Goal: Task Accomplishment & Management: Use online tool/utility

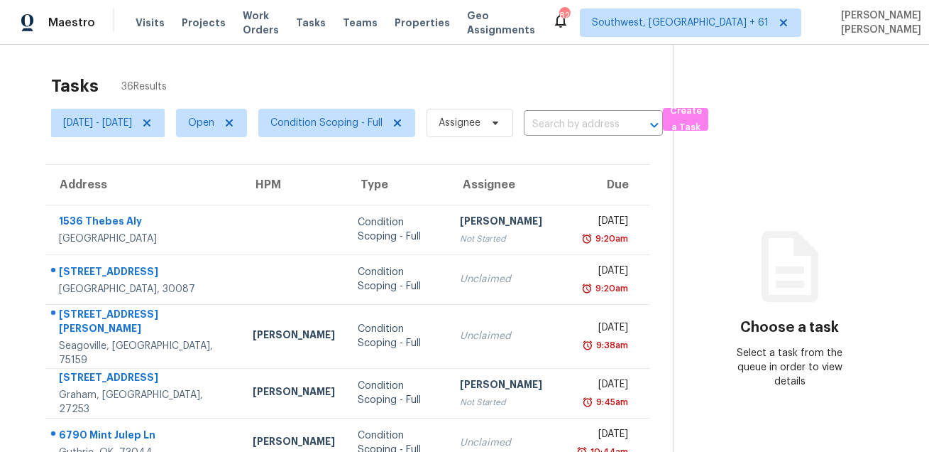
click at [423, 89] on div "Tasks 36 Results" at bounding box center [362, 85] width 622 height 37
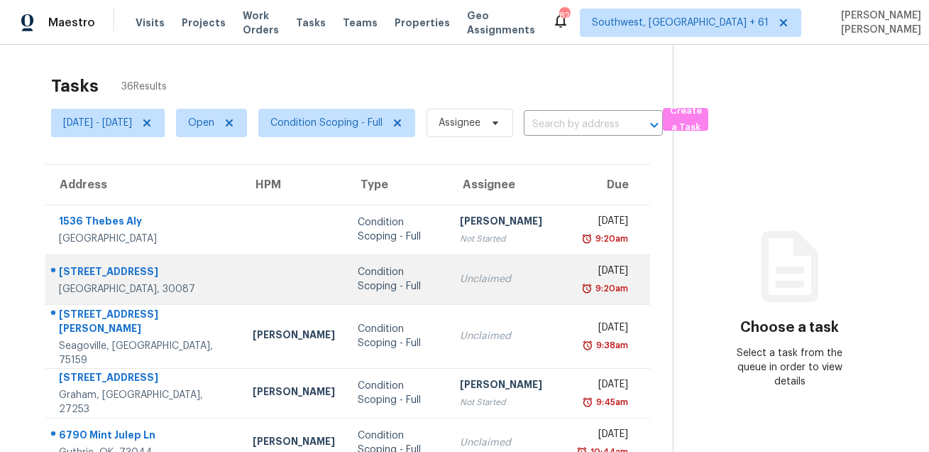
click at [89, 270] on div "6247 Greenock Dr" at bounding box center [144, 273] width 171 height 18
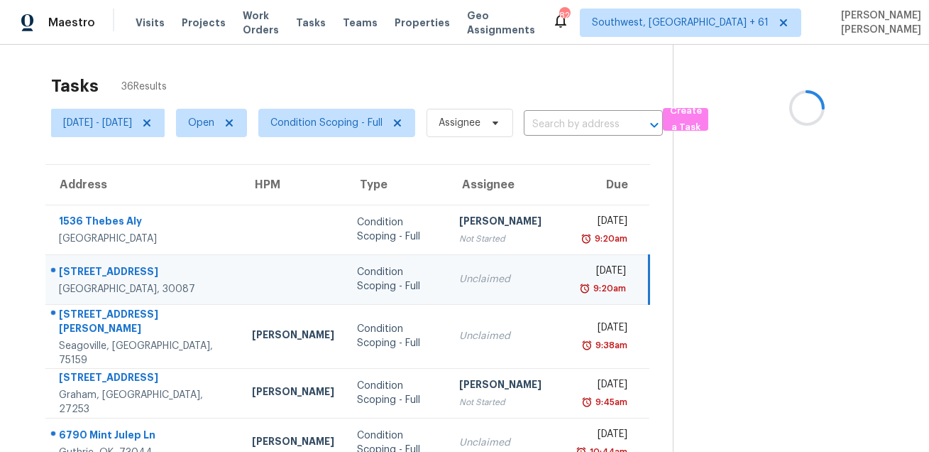
click at [89, 270] on div "6247 Greenock Dr" at bounding box center [144, 273] width 171 height 18
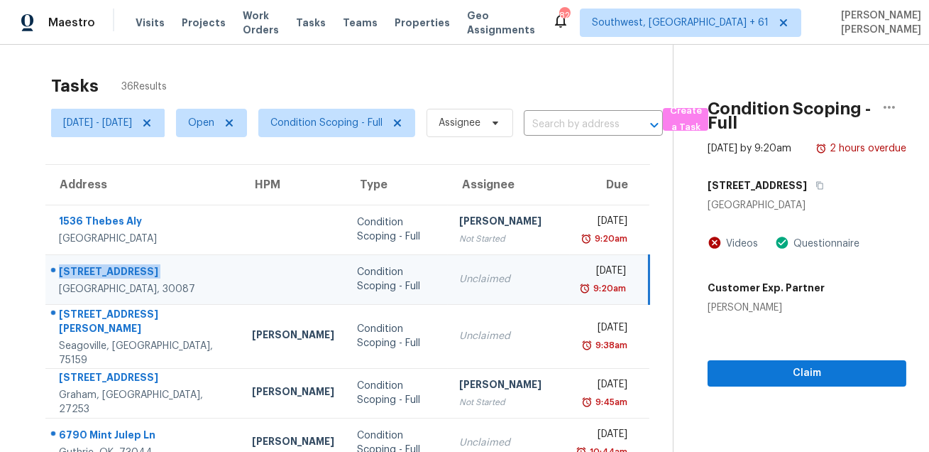
copy div "6247 Greenock Dr"
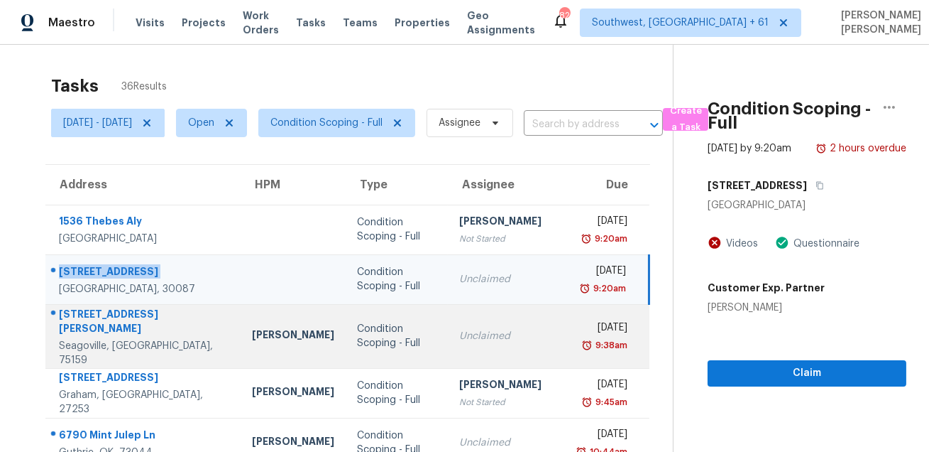
click at [102, 315] on div "120 Waldrum Rd" at bounding box center [144, 323] width 171 height 32
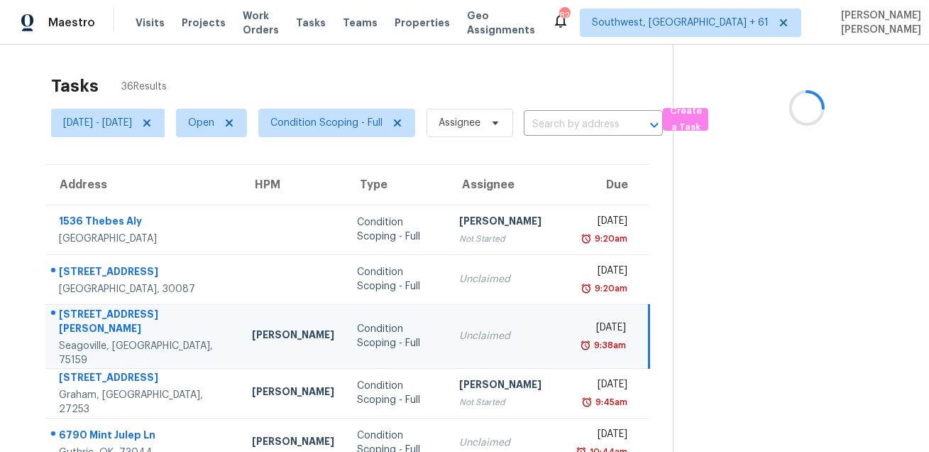
click at [102, 315] on div "120 Waldrum Rd" at bounding box center [144, 323] width 171 height 32
copy div "120 Waldrum Rd"
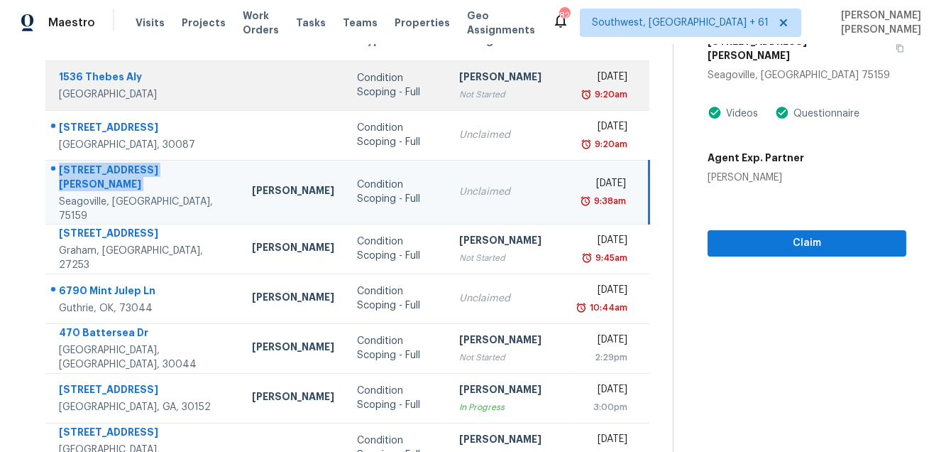
scroll to position [188, 0]
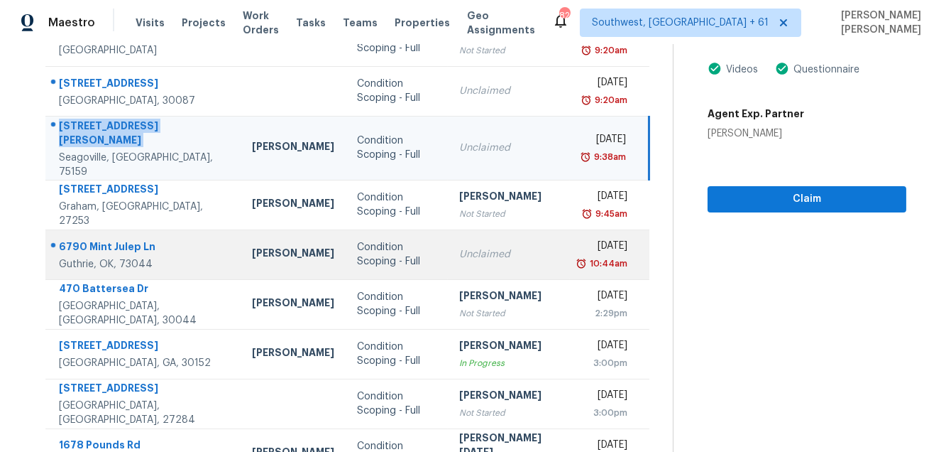
click at [129, 239] on div "6790 Mint Julep Ln" at bounding box center [144, 248] width 171 height 18
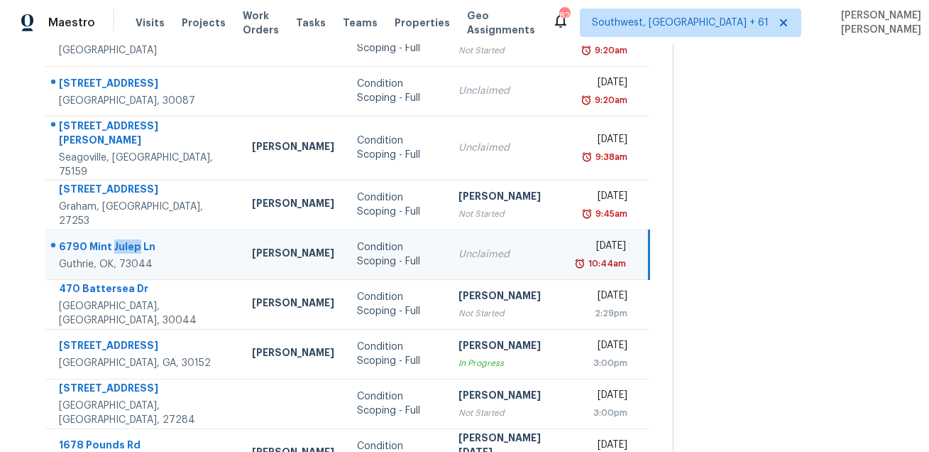
click at [129, 239] on div "6790 Mint Julep Ln" at bounding box center [144, 248] width 170 height 18
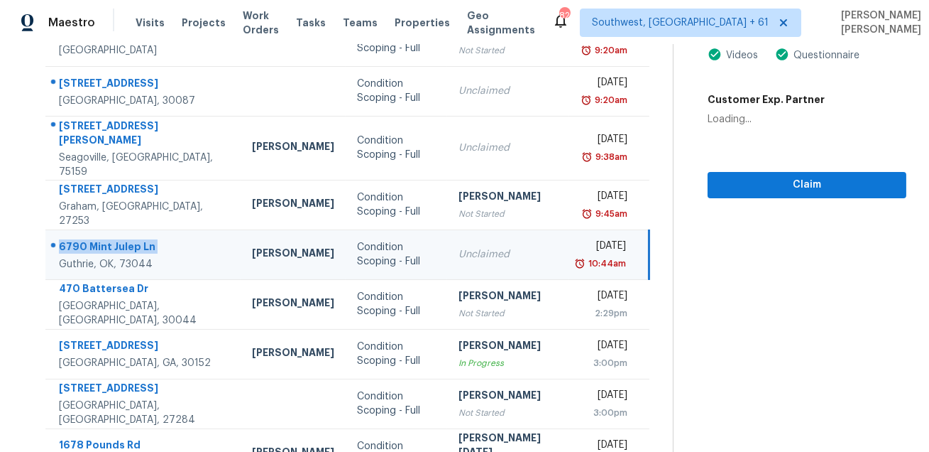
copy div "6790 Mint Julep Ln"
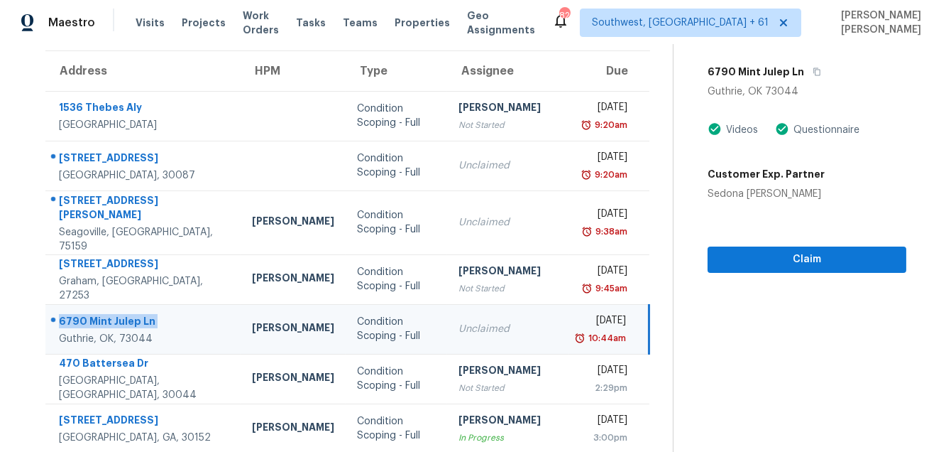
scroll to position [23, 0]
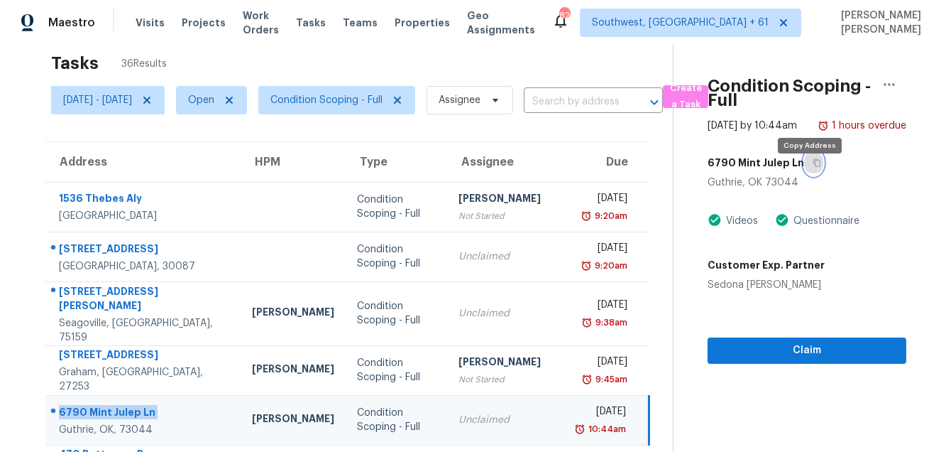
click at [813, 167] on icon "button" at bounding box center [817, 162] width 9 height 9
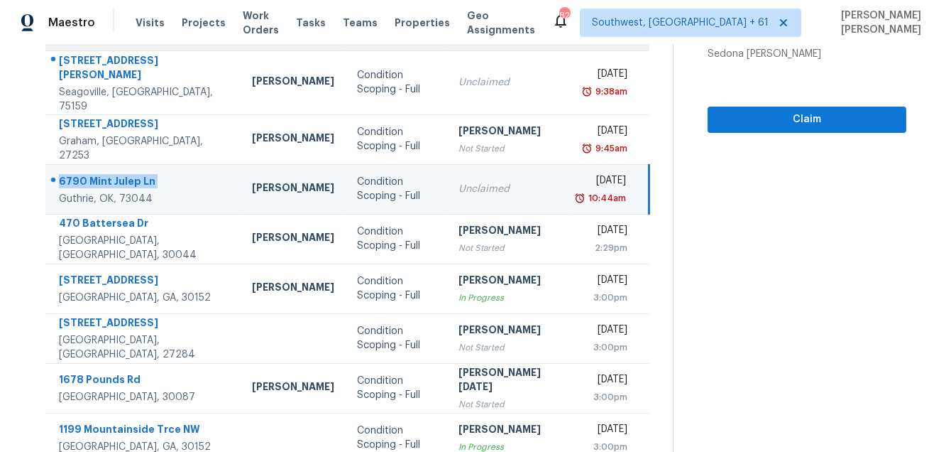
scroll to position [288, 0]
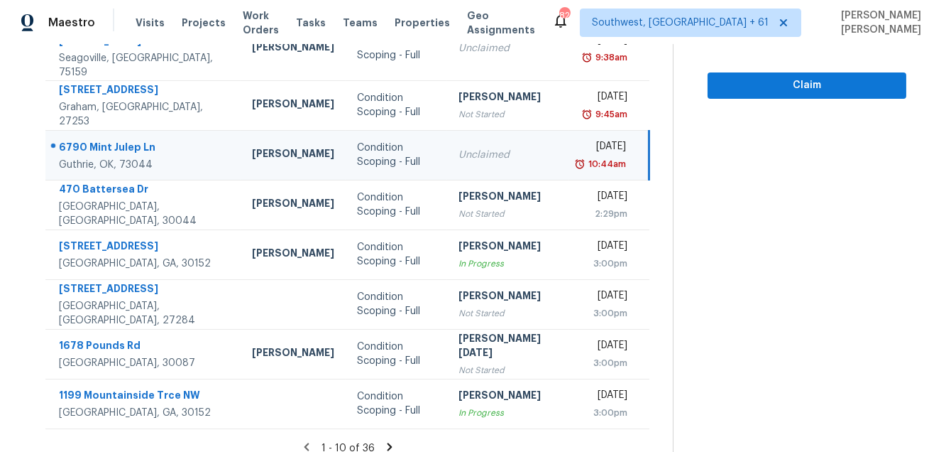
click at [390, 440] on icon at bounding box center [389, 446] width 13 height 13
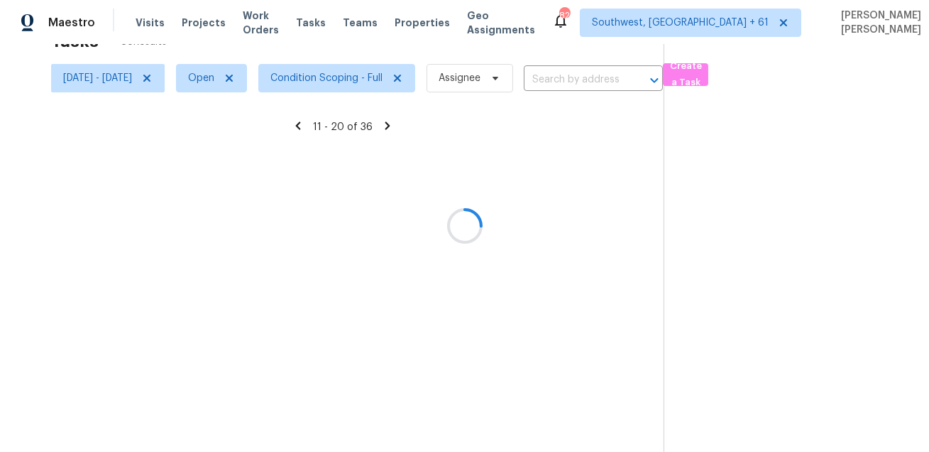
scroll to position [44, 0]
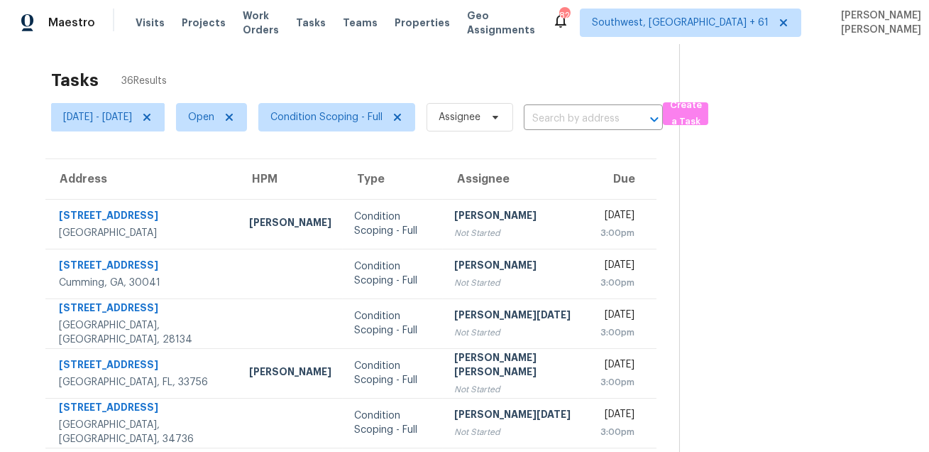
scroll to position [0, 0]
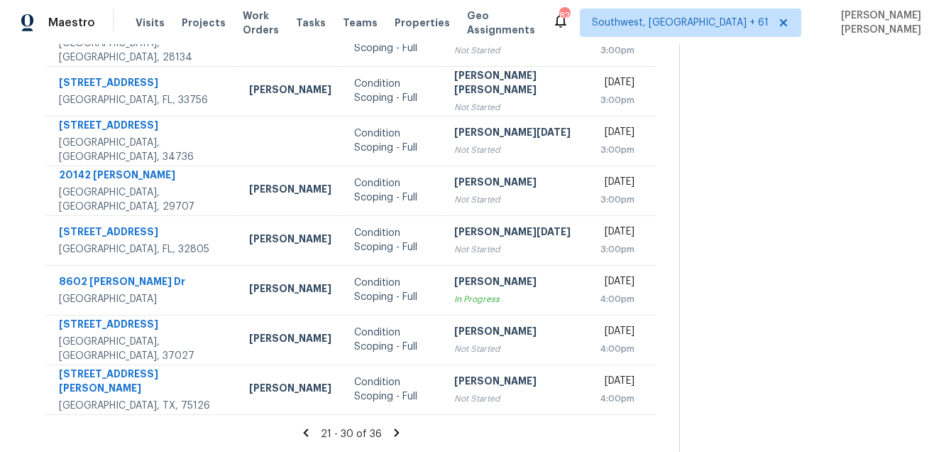
click at [390, 432] on icon at bounding box center [396, 432] width 13 height 13
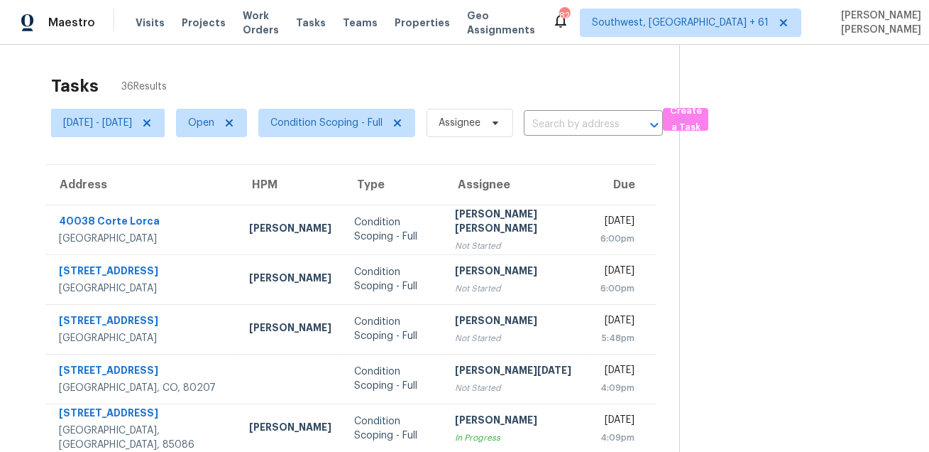
click at [542, 82] on div "Tasks 36 Results" at bounding box center [365, 85] width 628 height 37
click at [336, 121] on span "Condition Scoping - Full" at bounding box center [326, 123] width 112 height 14
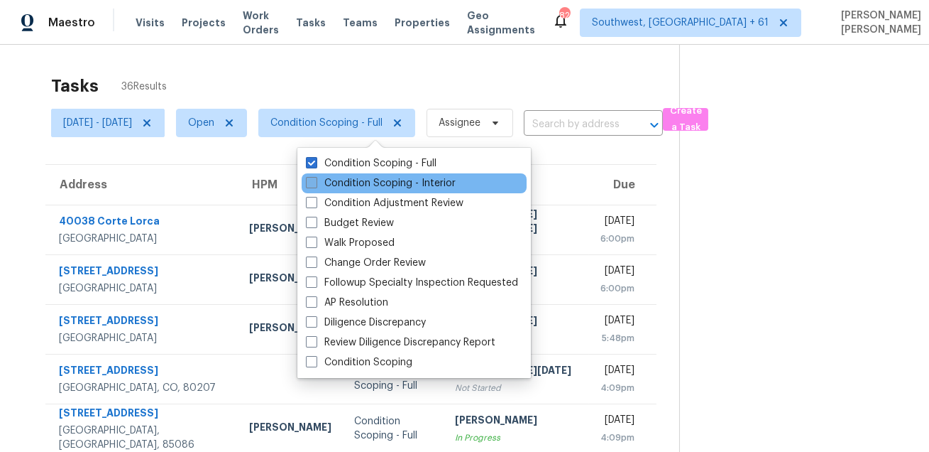
click at [340, 179] on label "Condition Scoping - Interior" at bounding box center [381, 183] width 150 height 14
click at [315, 179] on input "Condition Scoping - Interior" at bounding box center [310, 180] width 9 height 9
checkbox input "true"
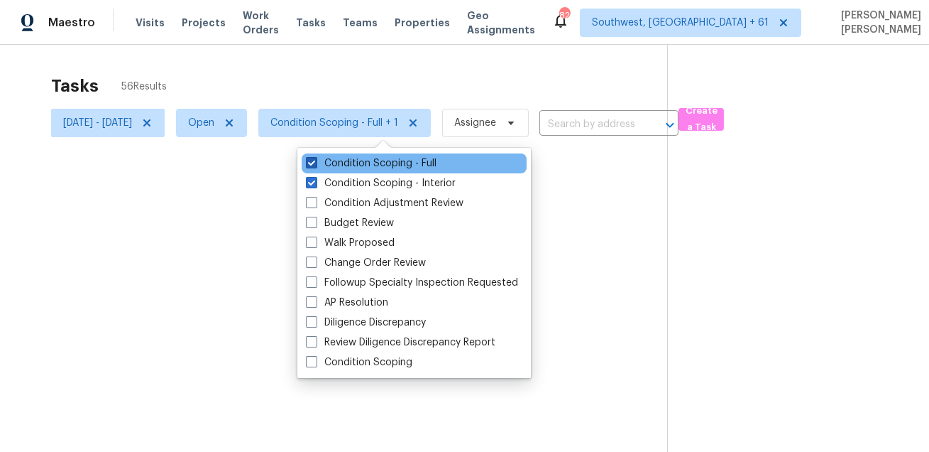
click at [347, 165] on label "Condition Scoping - Full" at bounding box center [371, 163] width 131 height 14
click at [315, 165] on input "Condition Scoping - Full" at bounding box center [310, 160] width 9 height 9
checkbox input "false"
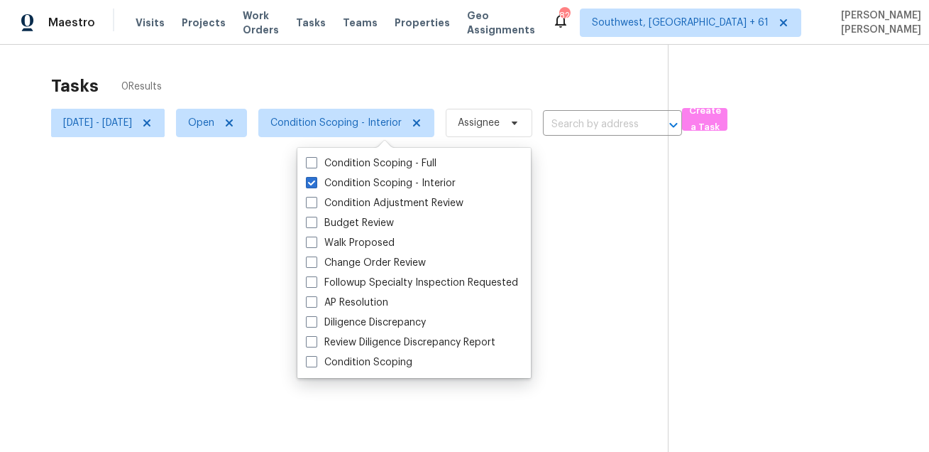
click at [391, 49] on div at bounding box center [464, 226] width 929 height 452
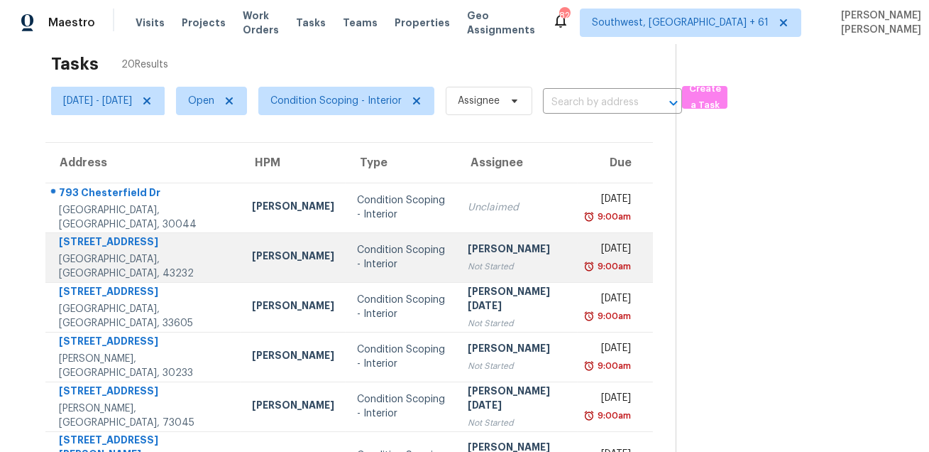
scroll to position [23, 0]
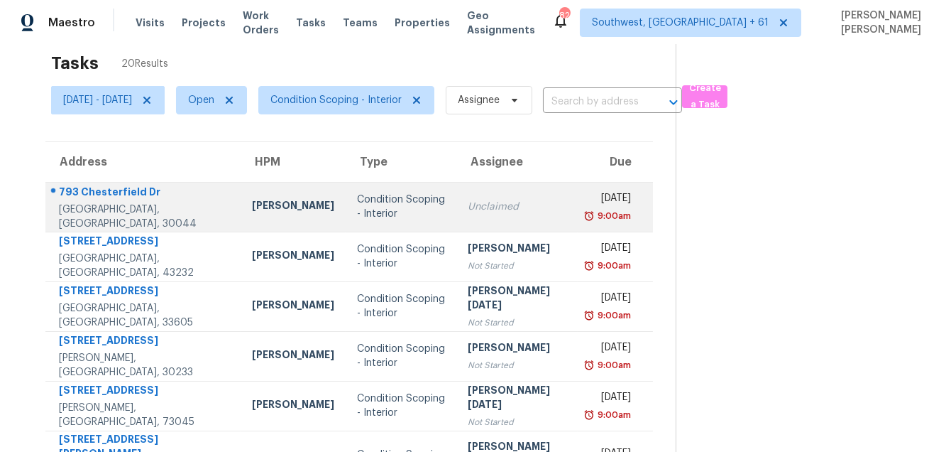
click at [127, 196] on div "793 Chesterfield Dr" at bounding box center [144, 194] width 170 height 18
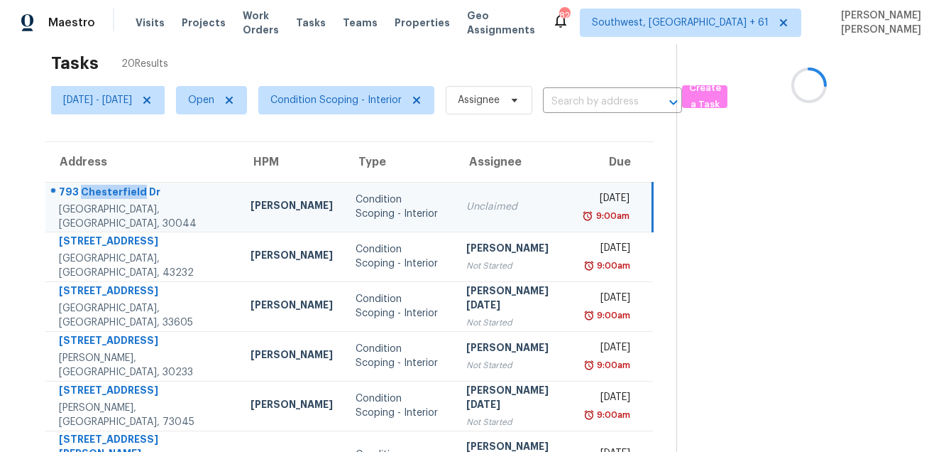
click at [127, 196] on div "793 Chesterfield Dr" at bounding box center [143, 194] width 169 height 18
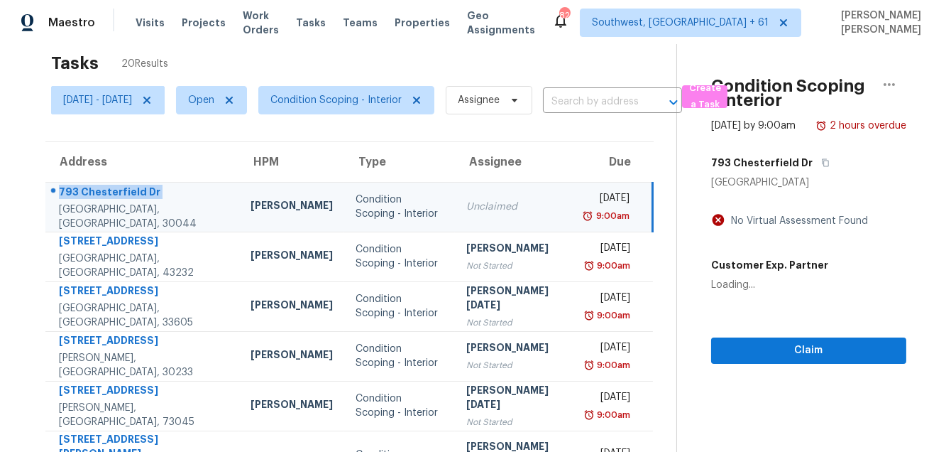
copy div "793 Chesterfield Dr"
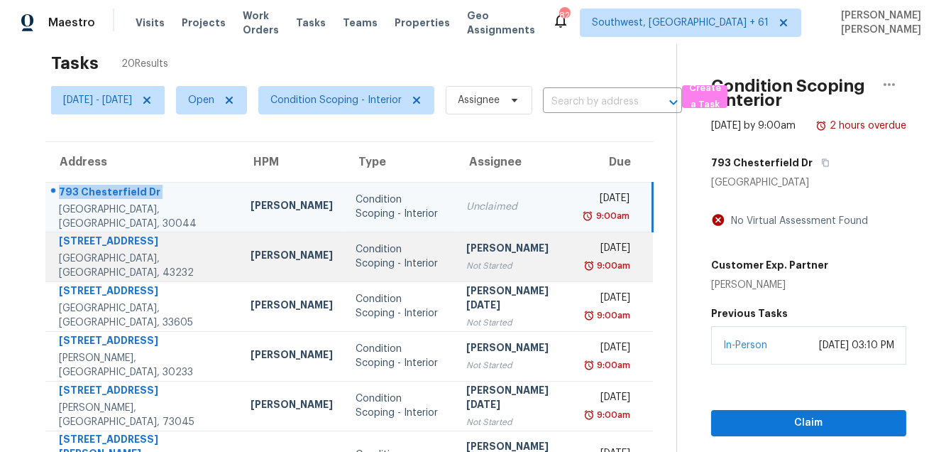
scroll to position [288, 0]
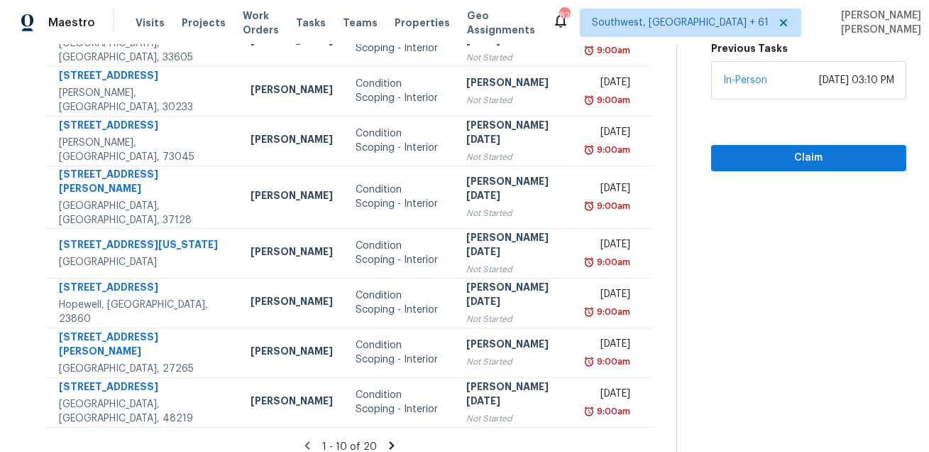
click at [390, 441] on icon at bounding box center [392, 445] width 5 height 8
